Goal: Task Accomplishment & Management: Use online tool/utility

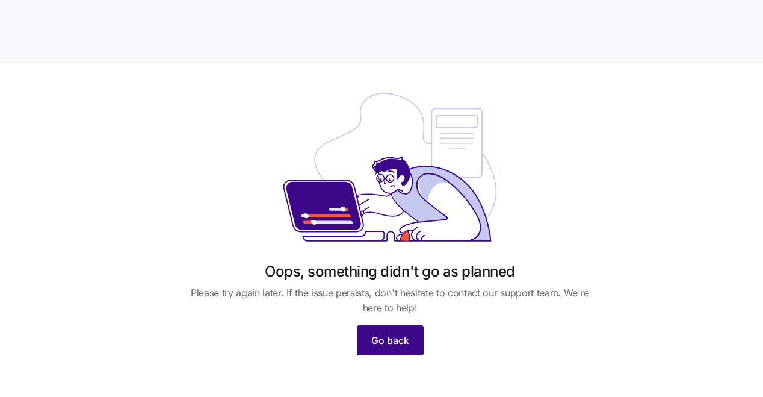
click at [395, 333] on span "Go back" at bounding box center [390, 340] width 38 height 14
